Goal: Transaction & Acquisition: Download file/media

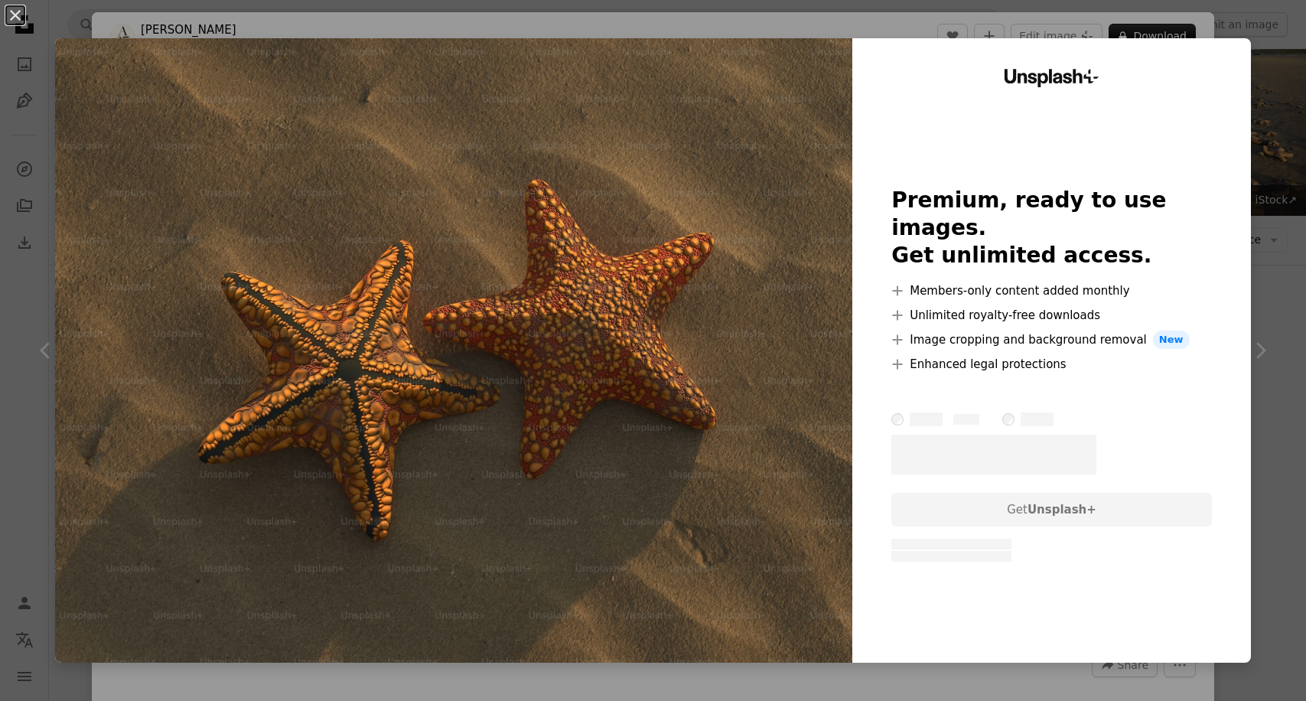
scroll to position [840, 0]
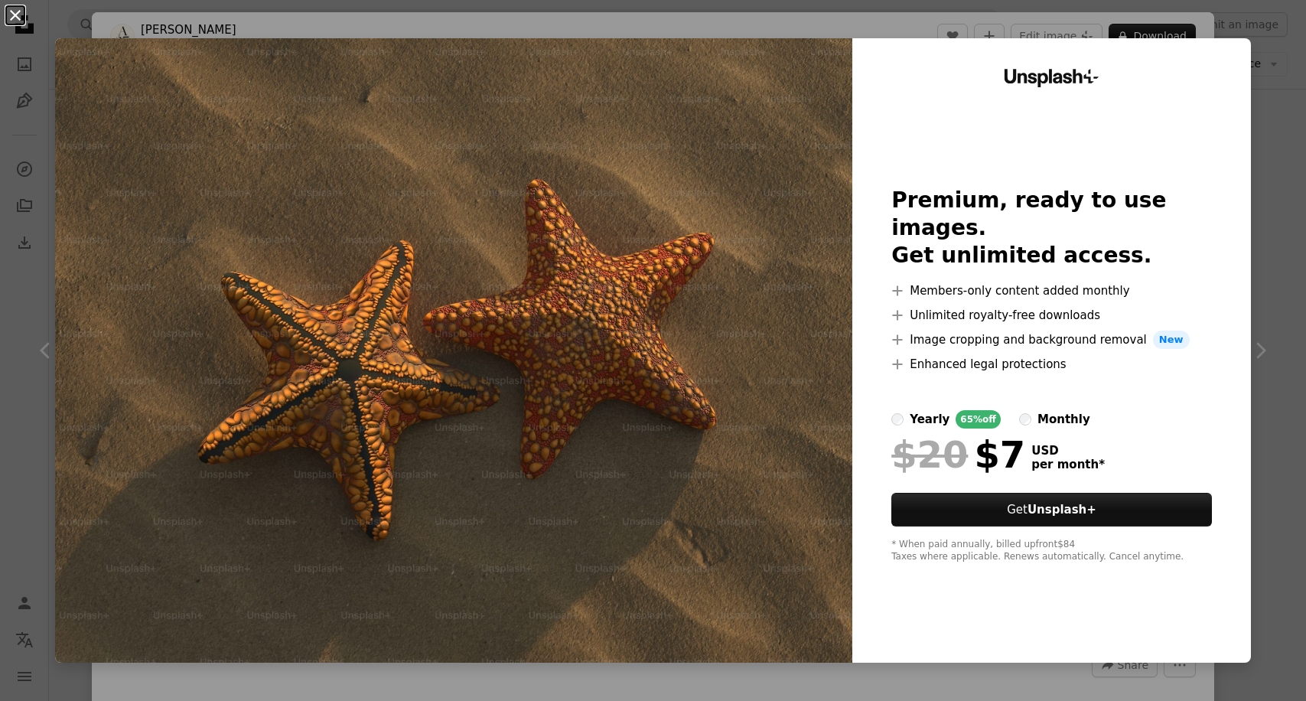
click at [18, 24] on button "An X shape" at bounding box center [15, 15] width 18 height 18
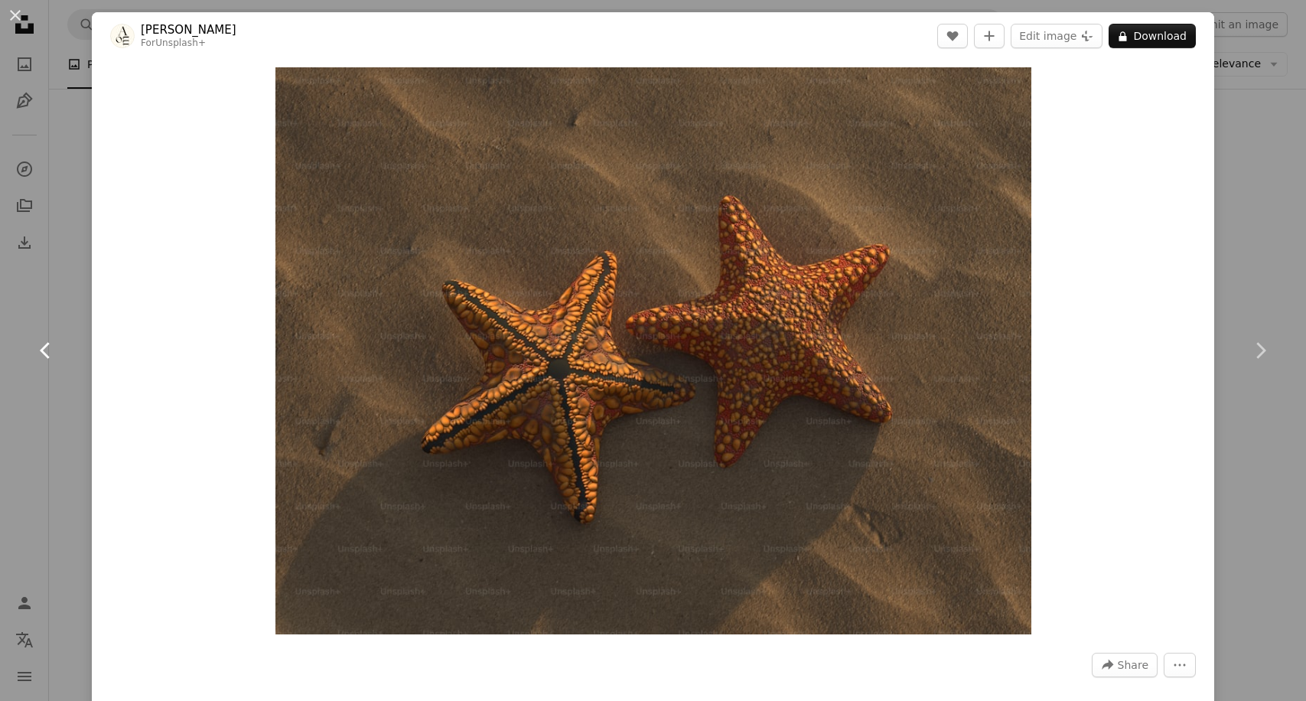
click at [85, 354] on link "Chevron left" at bounding box center [46, 350] width 92 height 147
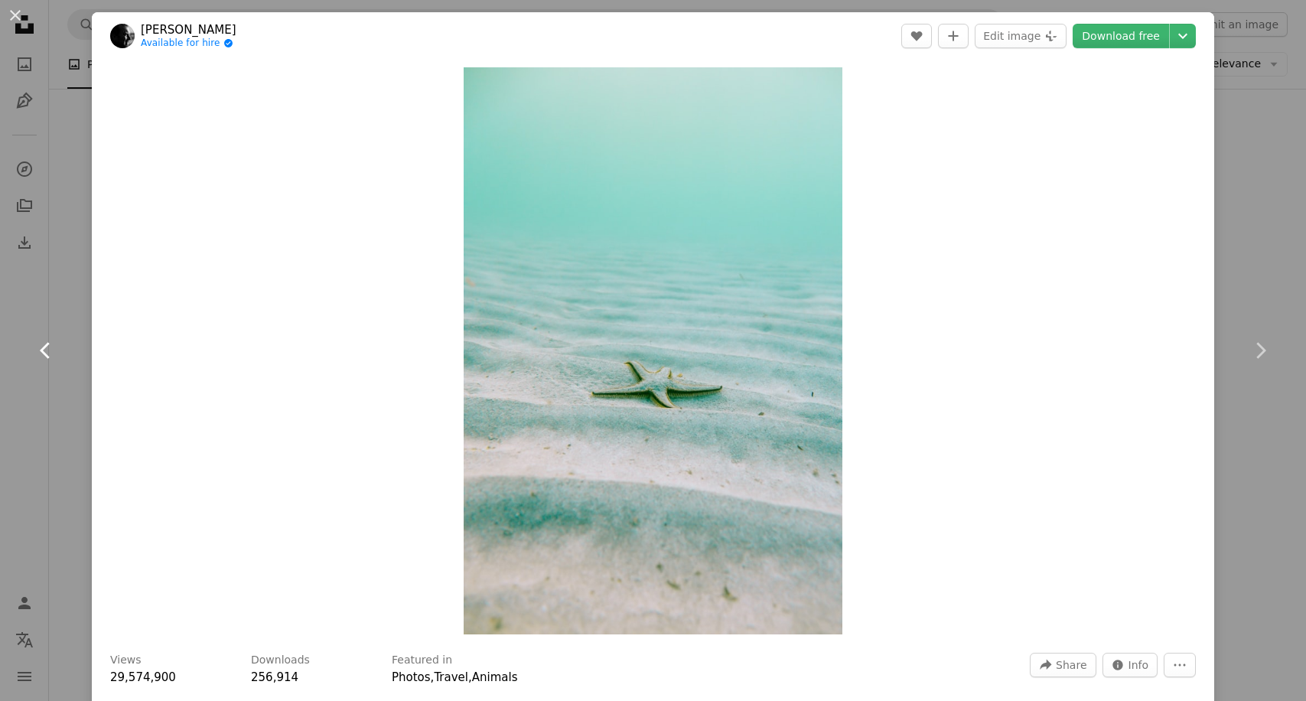
click at [60, 359] on link "Chevron left" at bounding box center [46, 350] width 92 height 147
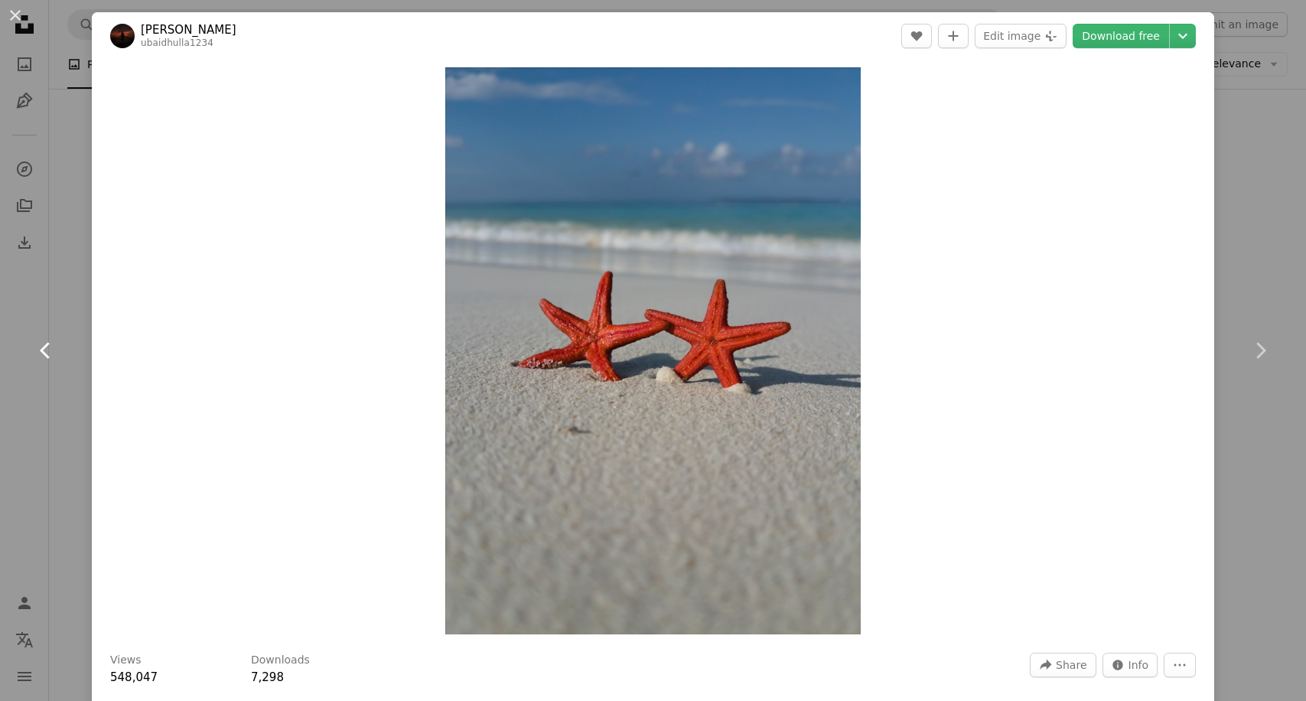
click at [60, 359] on link "Chevron left" at bounding box center [46, 350] width 92 height 147
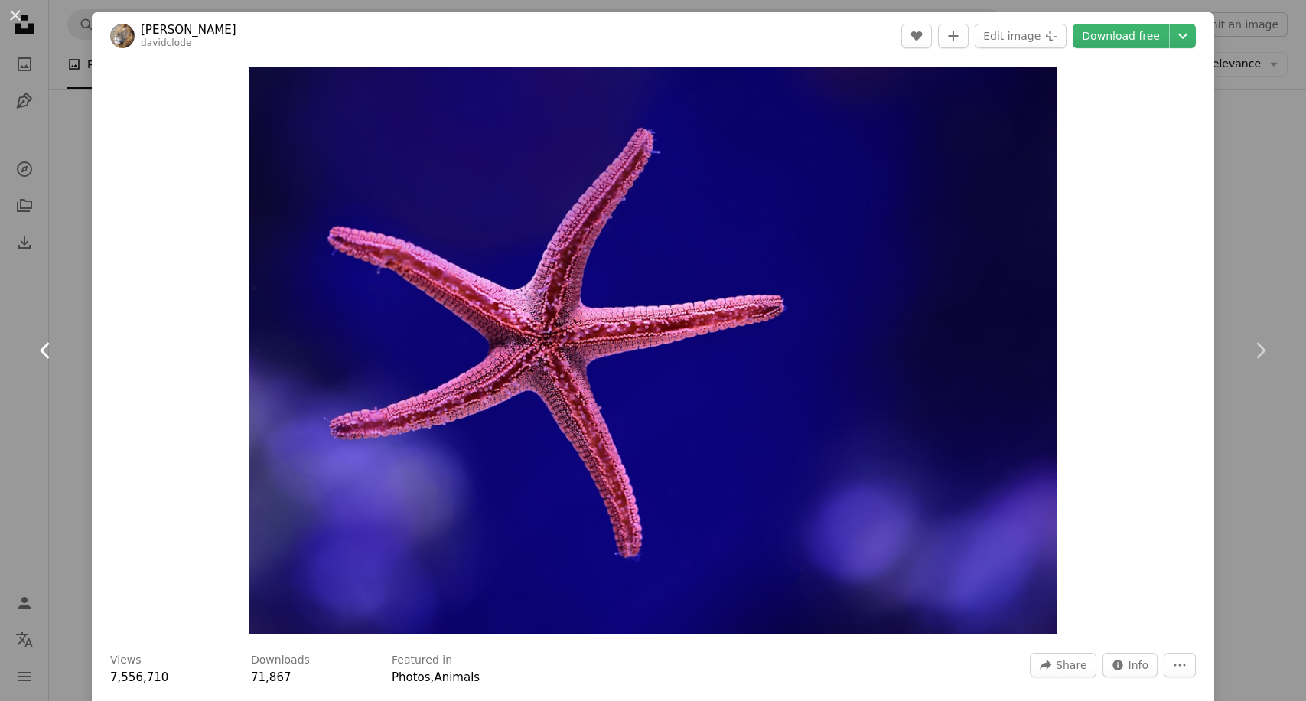
click at [60, 359] on link "Chevron left" at bounding box center [46, 350] width 92 height 147
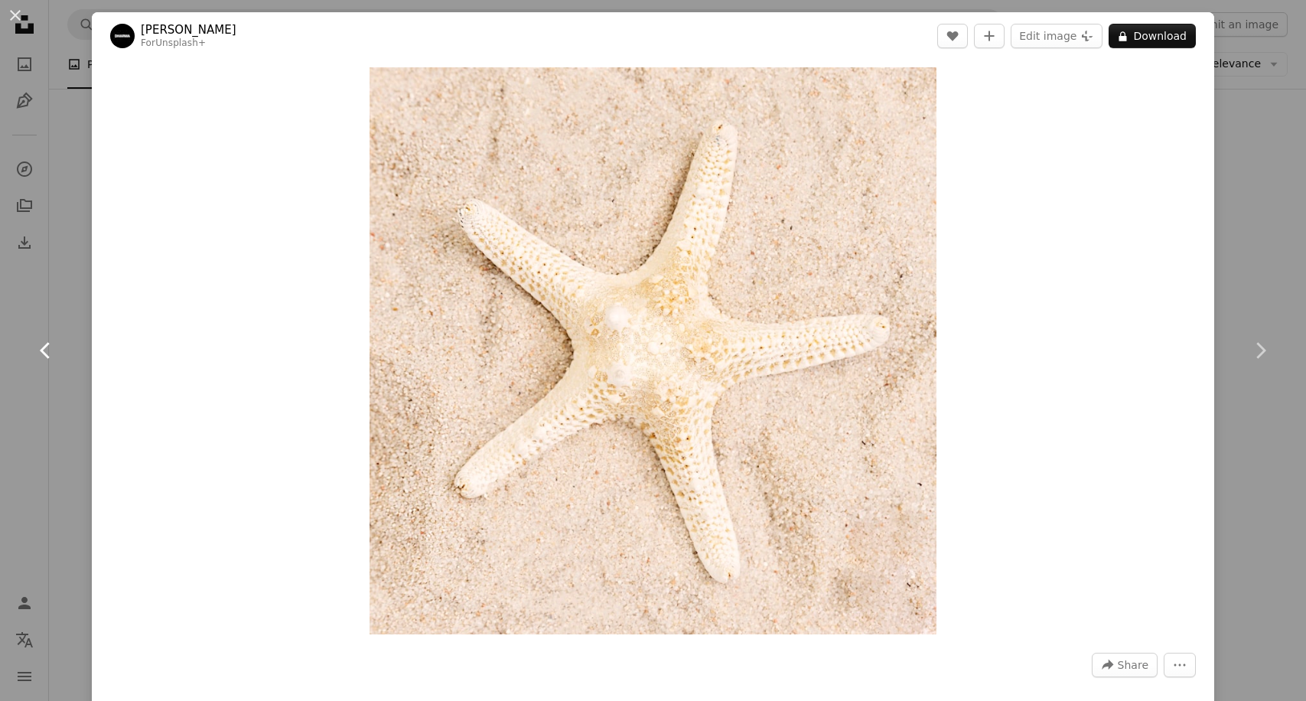
click at [60, 359] on link "Chevron left" at bounding box center [46, 350] width 92 height 147
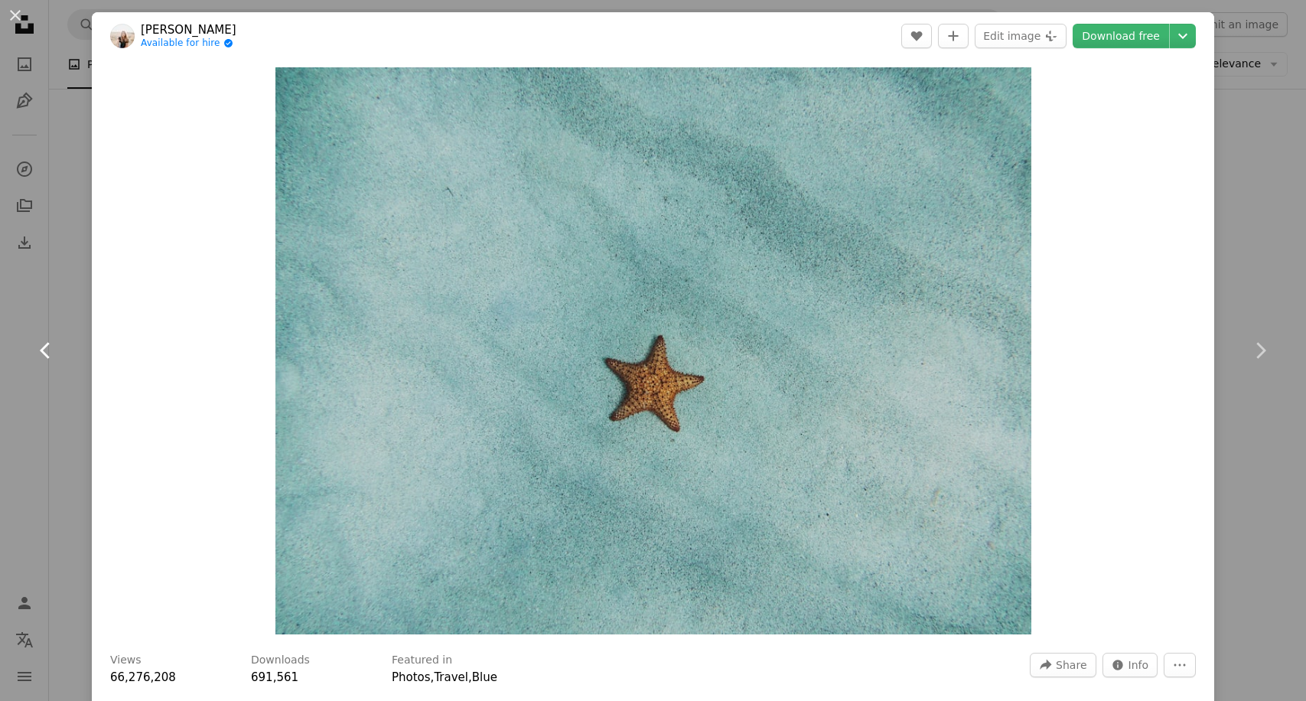
click at [18, 374] on link "Chevron left" at bounding box center [46, 350] width 92 height 147
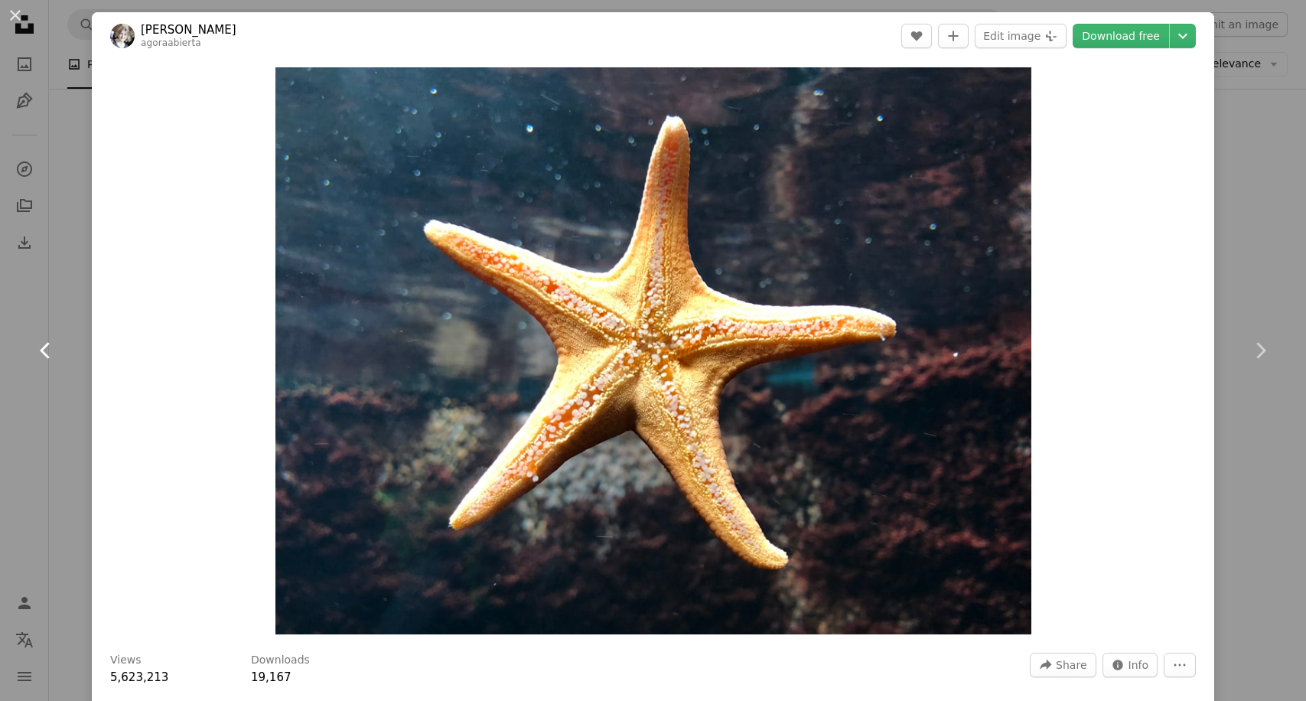
click at [39, 354] on icon "Chevron left" at bounding box center [46, 350] width 24 height 24
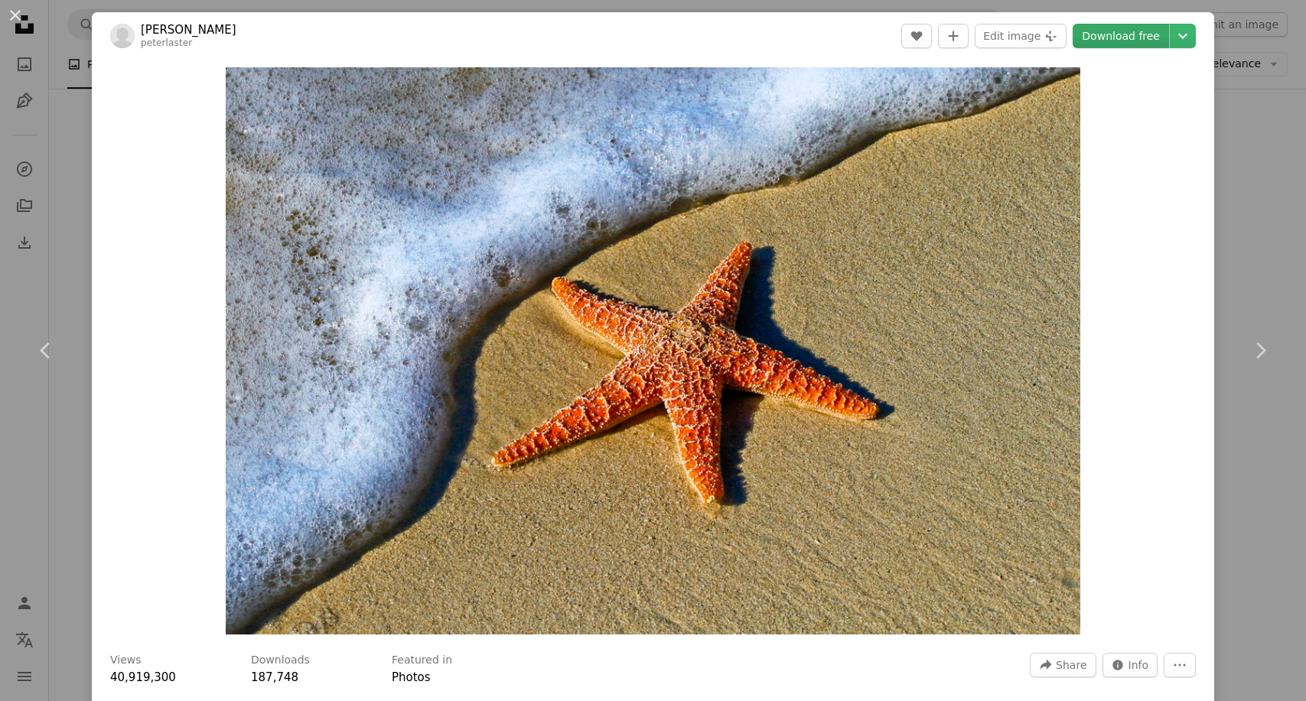
click at [1140, 39] on link "Download free" at bounding box center [1121, 36] width 96 height 24
